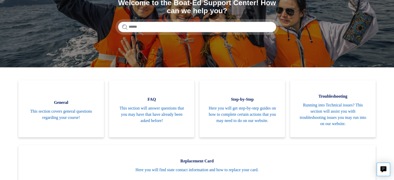
scroll to position [73, 0]
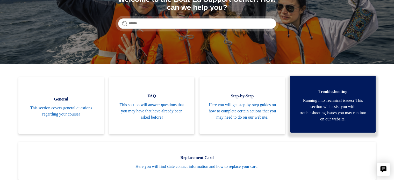
click at [352, 110] on span "Running into Technical issues? This section will assist you with troubleshootin…" at bounding box center [333, 109] width 70 height 25
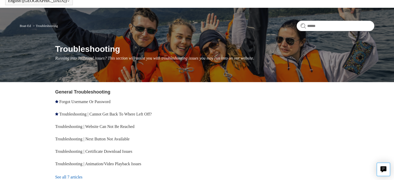
scroll to position [38, 0]
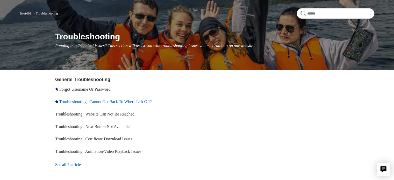
click at [152, 101] on link "Troubleshooting | Cannot Get Back To Where Left Off?" at bounding box center [105, 101] width 92 height 4
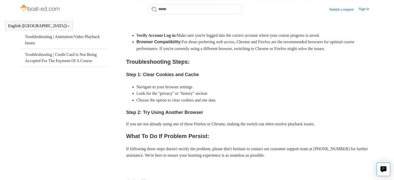
scroll to position [135, 0]
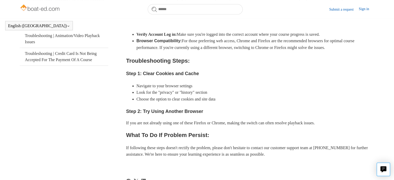
click at [241, 35] on div "If you're having trouble picking up your course exactly where you left off, her…" at bounding box center [250, 82] width 248 height 174
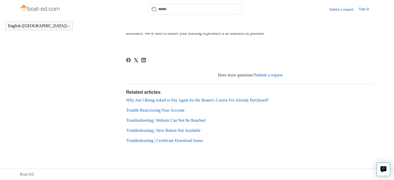
scroll to position [259, 0]
click at [177, 112] on link "Trouble Reaccessing Your Account" at bounding box center [155, 110] width 58 height 4
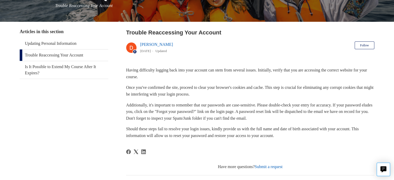
scroll to position [78, 0]
